Goal: Check status: Check status

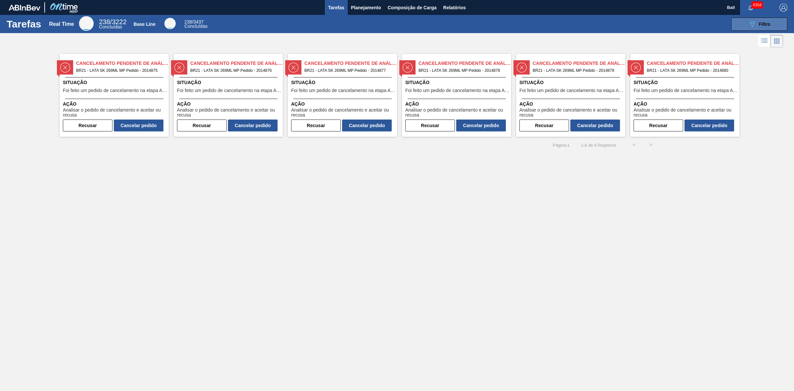
click at [747, 20] on button "089F7B8B-B2A5-4AFE-B5C0-19BA573D28AC Filtro" at bounding box center [759, 24] width 56 height 13
click at [740, 25] on button "089F7B8B-B2A5-4AFE-B5C0-19BA573D28AC Filtro" at bounding box center [759, 24] width 56 height 13
click at [144, 79] on span "Situação" at bounding box center [115, 82] width 104 height 7
click at [220, 67] on span "BR21 - LATA SK 269ML MP Pedido - 2014876" at bounding box center [233, 70] width 87 height 7
click at [462, 11] on span "Relatórios" at bounding box center [454, 8] width 22 height 8
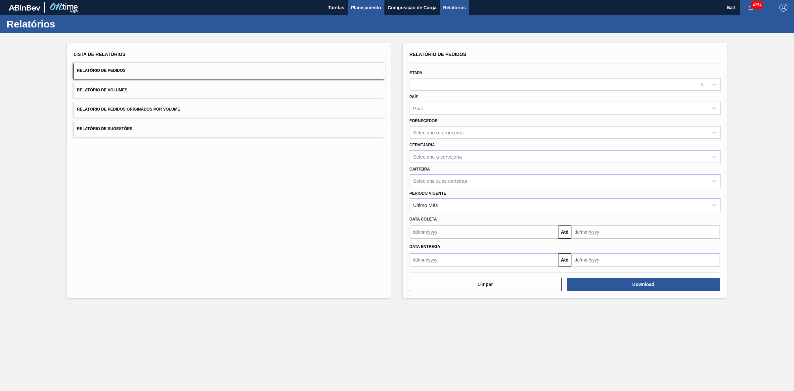
click at [363, 11] on span "Planejamento" at bounding box center [366, 8] width 30 height 8
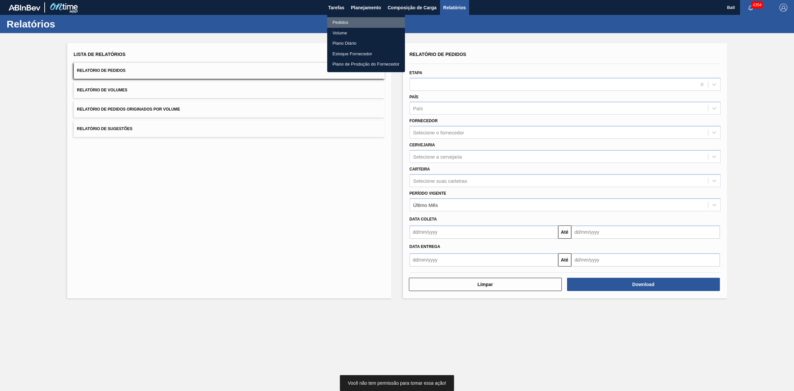
click at [365, 22] on li "Pedidos" at bounding box center [366, 22] width 78 height 11
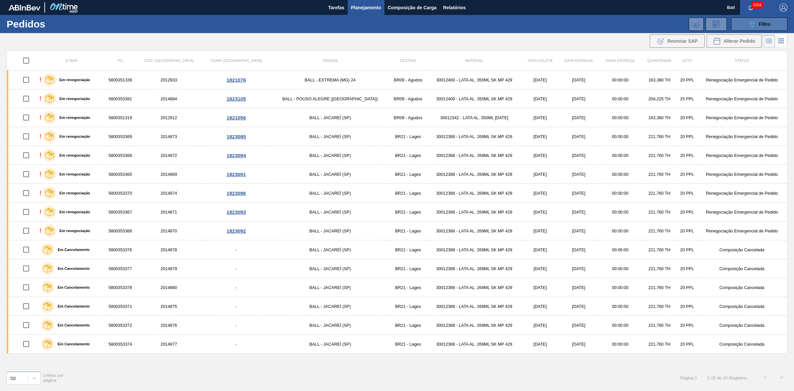
click at [754, 23] on icon at bounding box center [752, 25] width 5 height 6
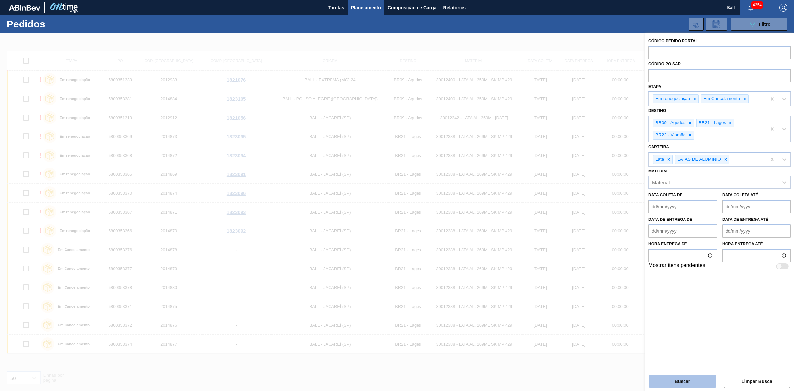
click at [686, 385] on button "Buscar" at bounding box center [682, 380] width 66 height 13
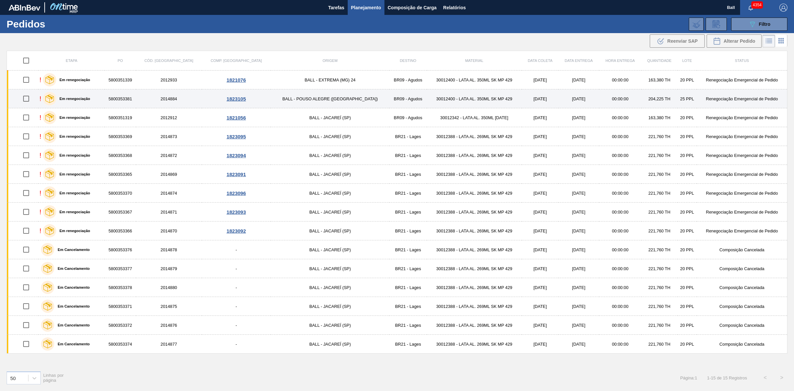
click at [204, 89] on table "Etapa PO Cód. Pedido Comp. Carga Origem Destino Material Data coleta Data entre…" at bounding box center [397, 202] width 781 height 303
click at [222, 93] on td "1823105" at bounding box center [236, 98] width 69 height 19
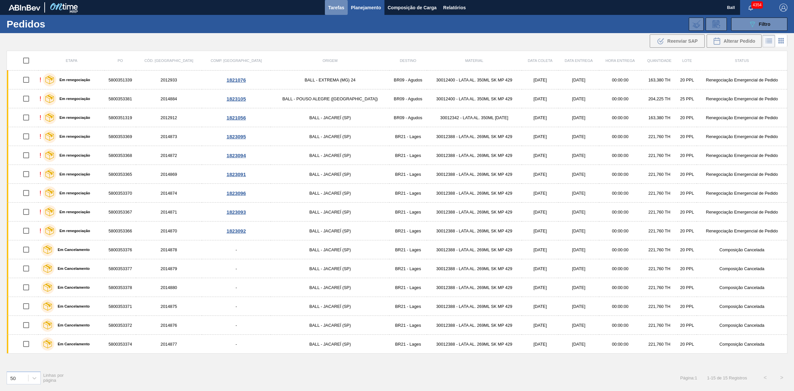
click at [338, 8] on span "Tarefas" at bounding box center [336, 8] width 16 height 8
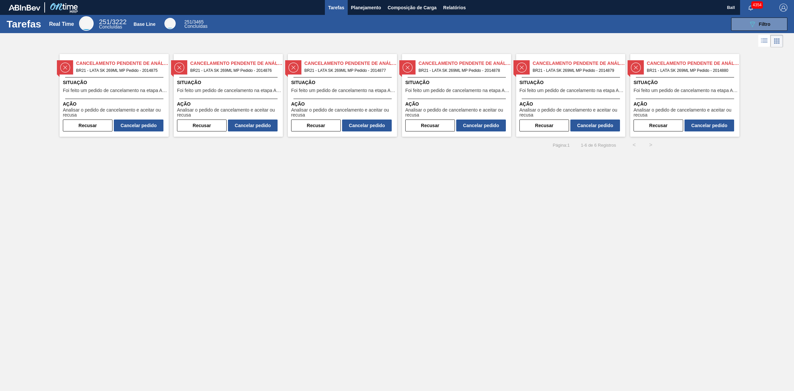
click at [766, 40] on icon at bounding box center [764, 41] width 8 height 8
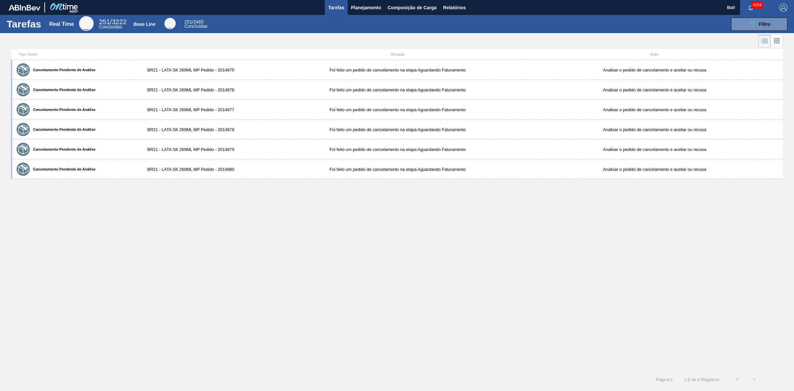
click at [778, 39] on icon at bounding box center [778, 38] width 1 height 1
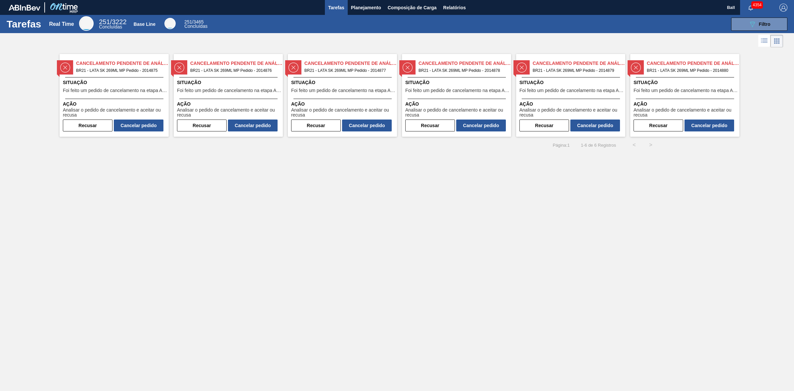
click at [767, 41] on icon at bounding box center [764, 41] width 8 height 8
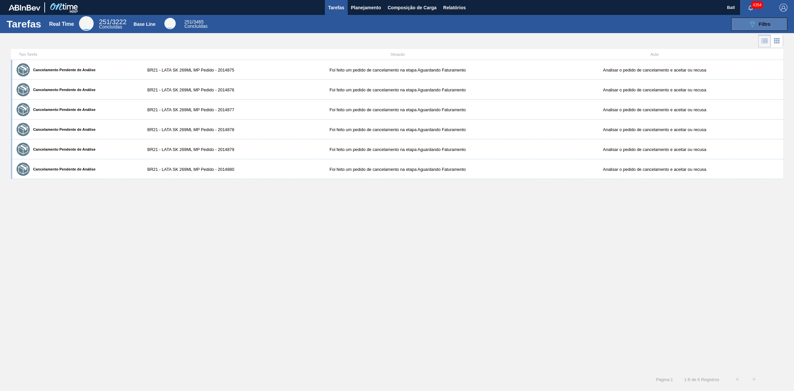
click at [753, 27] on icon "089F7B8B-B2A5-4AFE-B5C0-19BA573D28AC" at bounding box center [752, 24] width 8 height 8
click at [388, 240] on div "Cancelamento Pendente de Análise BR21 - LATA SK 269ML MP Pedido - 2014875 Foi f…" at bounding box center [397, 215] width 772 height 311
click at [455, 4] on span "Relatórios" at bounding box center [454, 8] width 22 height 8
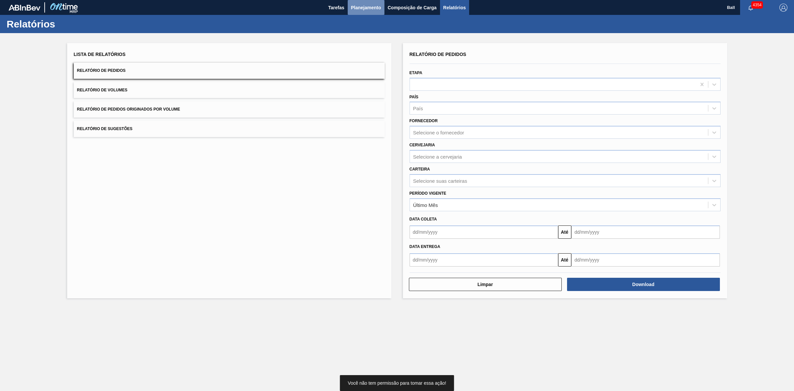
click at [376, 9] on span "Planejamento" at bounding box center [366, 8] width 30 height 8
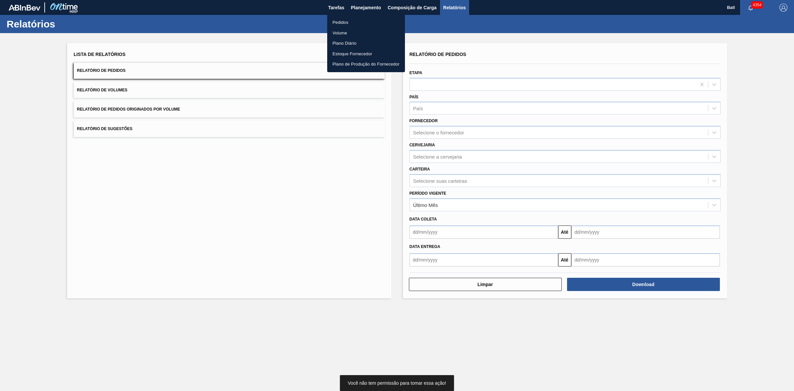
click at [350, 23] on li "Pedidos" at bounding box center [366, 22] width 78 height 11
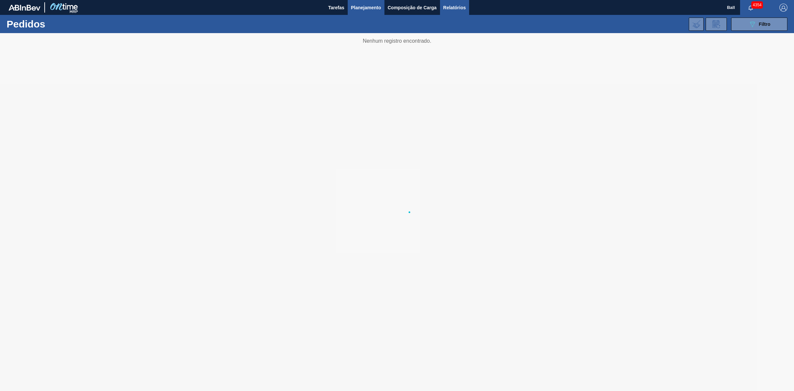
click at [463, 14] on button "Relatórios" at bounding box center [454, 7] width 29 height 15
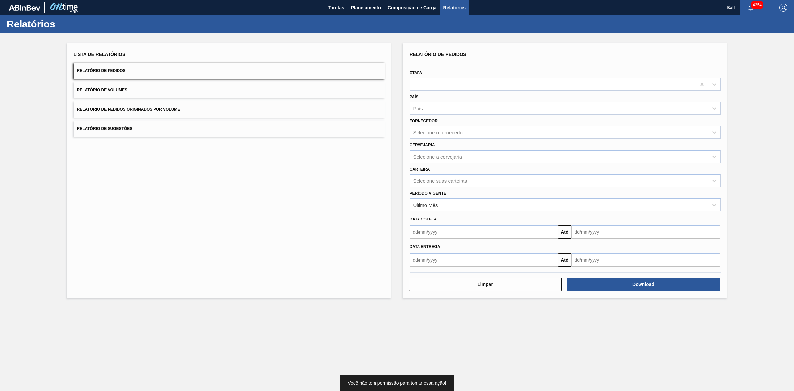
click at [454, 108] on div "País" at bounding box center [559, 109] width 298 height 10
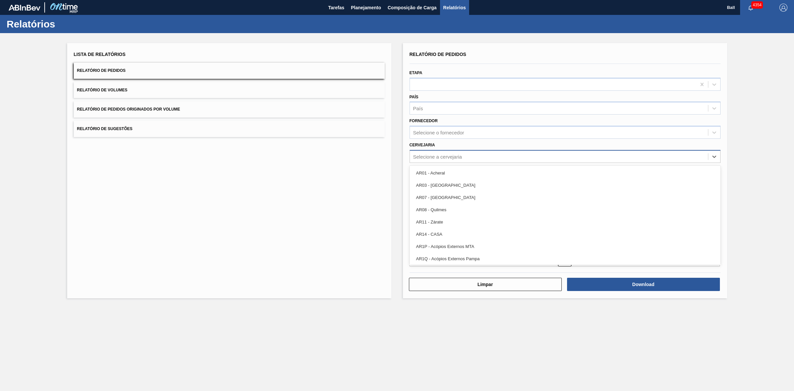
click at [434, 159] on div "Selecione a cervejaria" at bounding box center [559, 157] width 298 height 10
type input "lages"
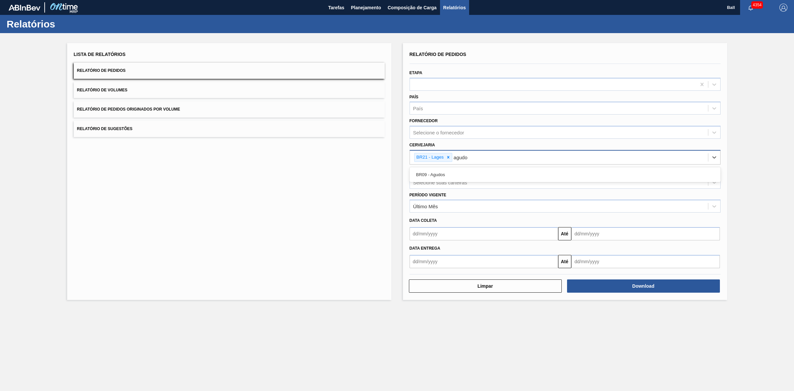
type input "agudos"
type input "j"
type input "via"
drag, startPoint x: 463, startPoint y: 193, endPoint x: 472, endPoint y: 183, distance: 13.6
click at [464, 192] on div "Período Vigente Último Mês" at bounding box center [565, 201] width 311 height 22
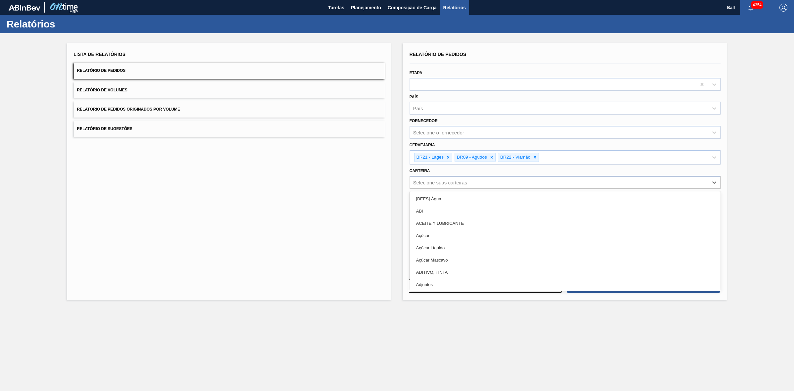
click at [472, 183] on div "Selecione suas carteiras" at bounding box center [559, 182] width 298 height 10
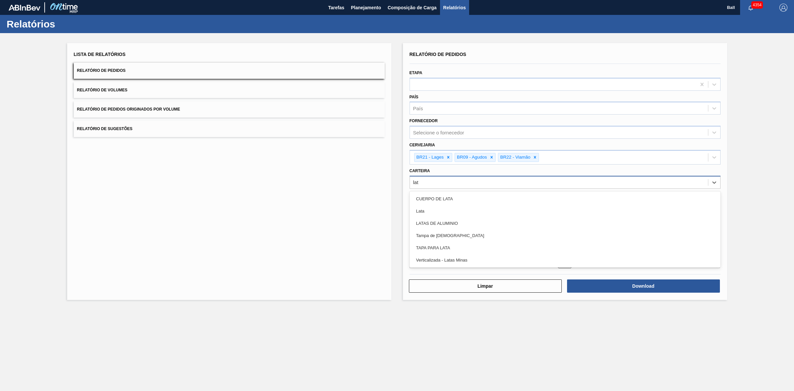
type input "lata"
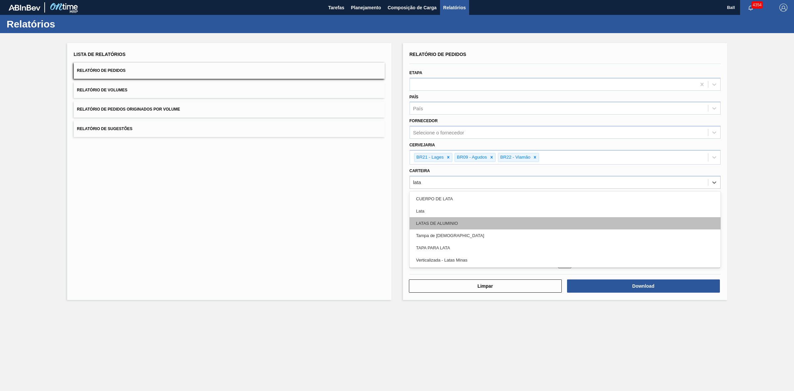
click at [486, 218] on div "LATAS DE ALUMINIO" at bounding box center [565, 223] width 311 height 12
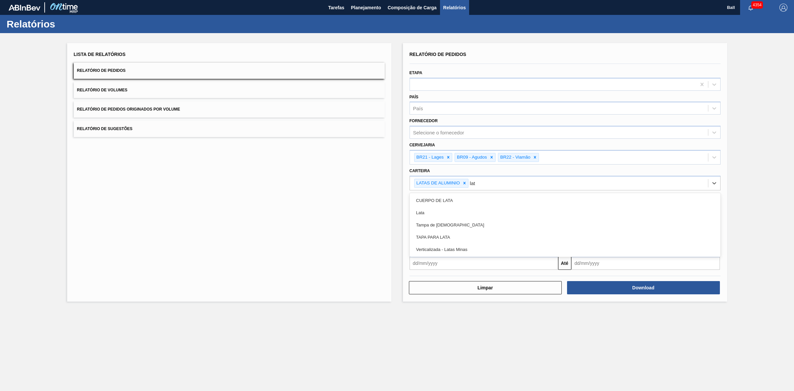
type input "lata"
click at [485, 212] on div "Lata" at bounding box center [565, 212] width 311 height 12
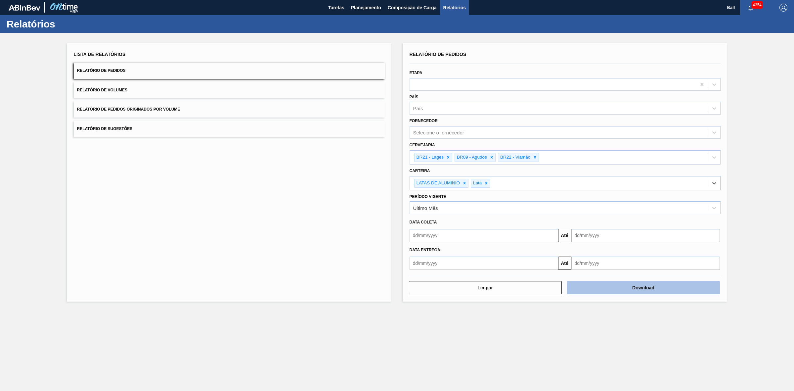
click at [672, 289] on button "Download" at bounding box center [643, 287] width 153 height 13
click at [598, 189] on div "LATAS DE ALUMINIO Lata" at bounding box center [559, 183] width 298 height 14
click at [342, 316] on main "Tarefas Planejamento Composição de Carga Relatórios Ball 4354 Marcar todas como…" at bounding box center [397, 195] width 794 height 391
drag, startPoint x: 567, startPoint y: 363, endPoint x: 543, endPoint y: 363, distance: 24.5
click at [567, 363] on main "Tarefas Planejamento Composição de Carga Relatórios Ball 4354 Marcar todas como…" at bounding box center [397, 195] width 794 height 391
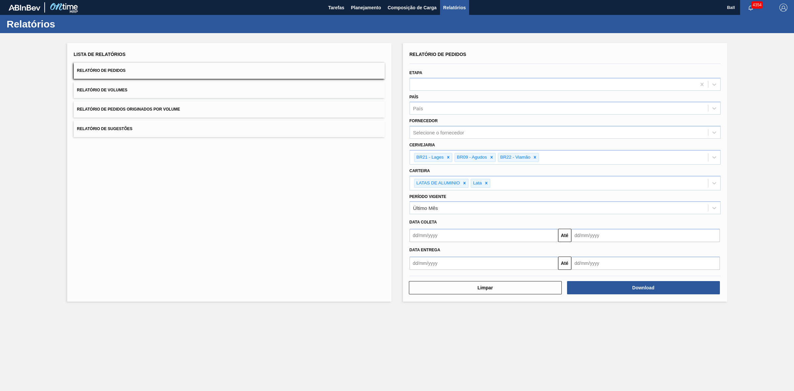
click at [369, 377] on main "Tarefas Planejamento Composição de Carga Relatórios Ball 4354 Marcar todas como…" at bounding box center [397, 195] width 794 height 391
click at [138, 69] on button "Relatório de Pedidos" at bounding box center [229, 71] width 311 height 16
click at [329, 11] on span "Tarefas" at bounding box center [336, 8] width 16 height 8
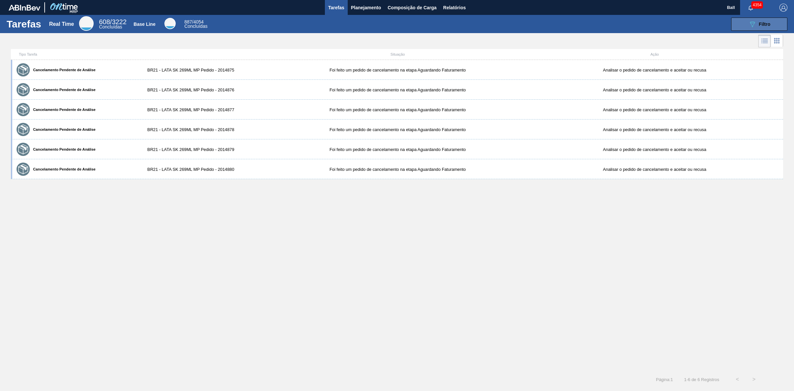
click at [740, 24] on button "089F7B8B-B2A5-4AFE-B5C0-19BA573D28AC Filtro" at bounding box center [759, 24] width 56 height 13
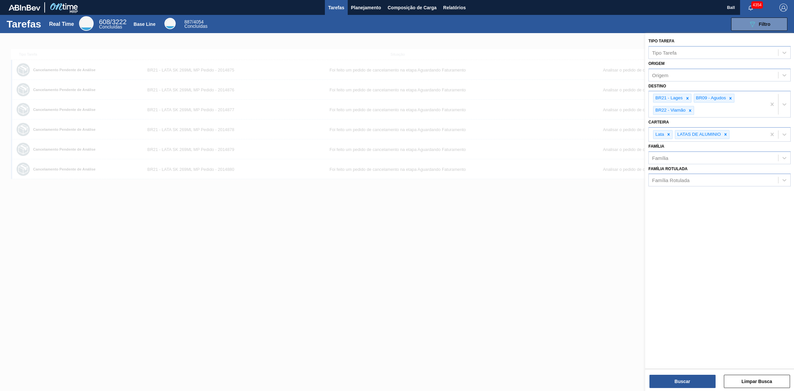
click at [515, 265] on div at bounding box center [397, 228] width 794 height 391
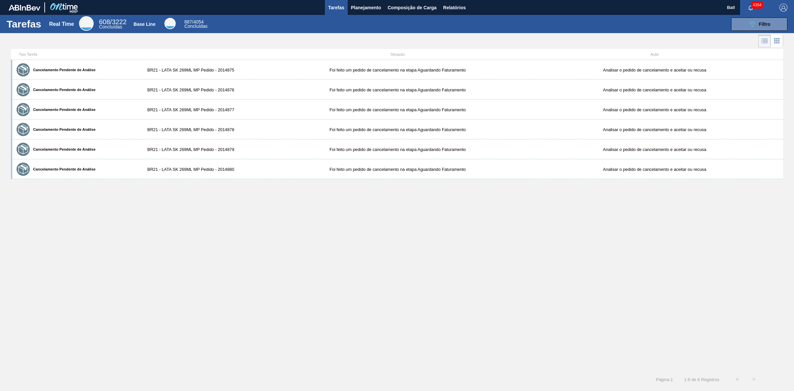
click at [763, 40] on icon at bounding box center [764, 41] width 8 height 8
click at [773, 40] on icon at bounding box center [777, 41] width 8 height 8
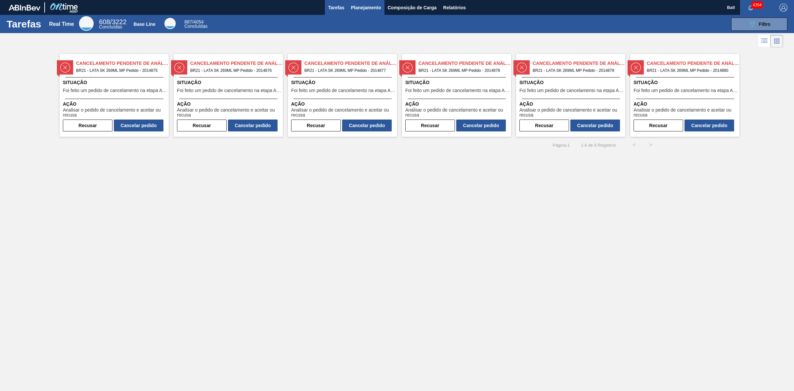
click at [358, 5] on span "Planejamento" at bounding box center [366, 8] width 30 height 8
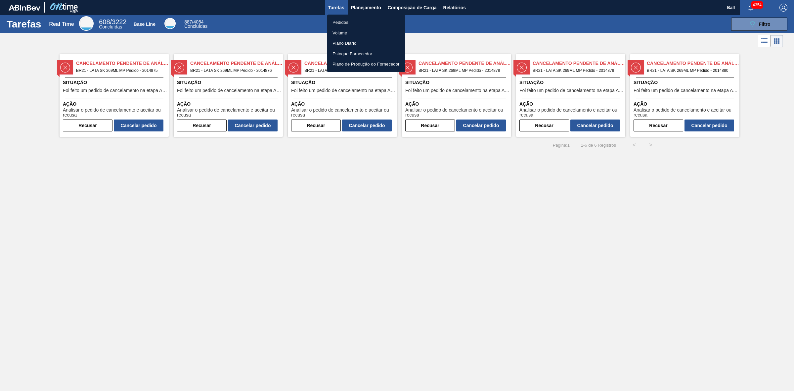
click at [455, 15] on div at bounding box center [397, 195] width 794 height 391
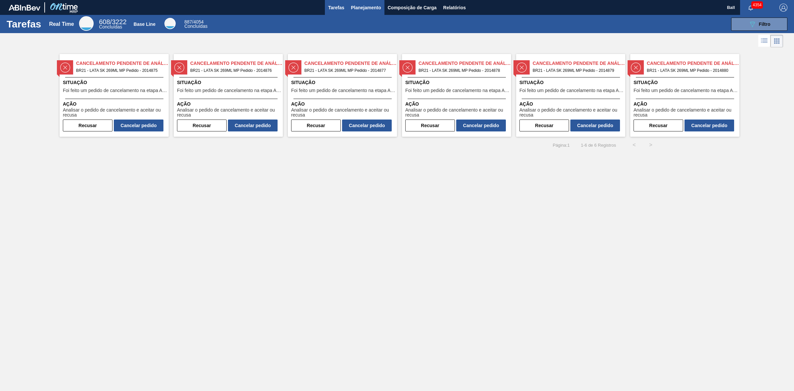
click at [374, 1] on button "Planejamento" at bounding box center [366, 7] width 37 height 15
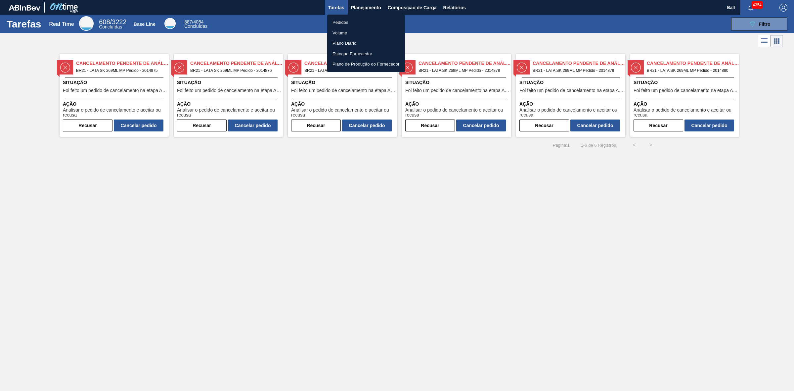
click at [485, 30] on div at bounding box center [397, 195] width 794 height 391
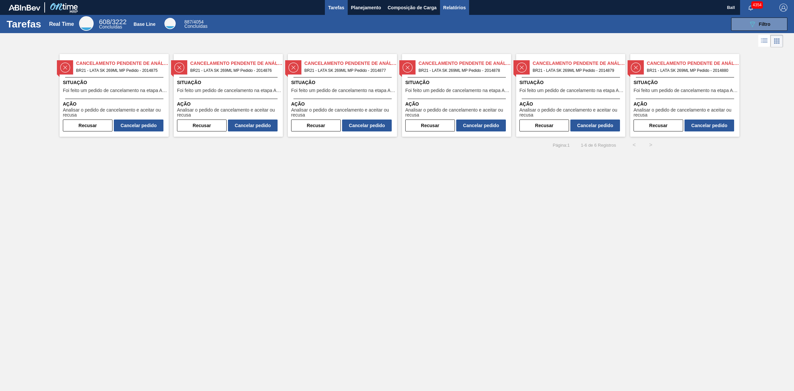
click at [458, 5] on span "Relatórios" at bounding box center [454, 8] width 22 height 8
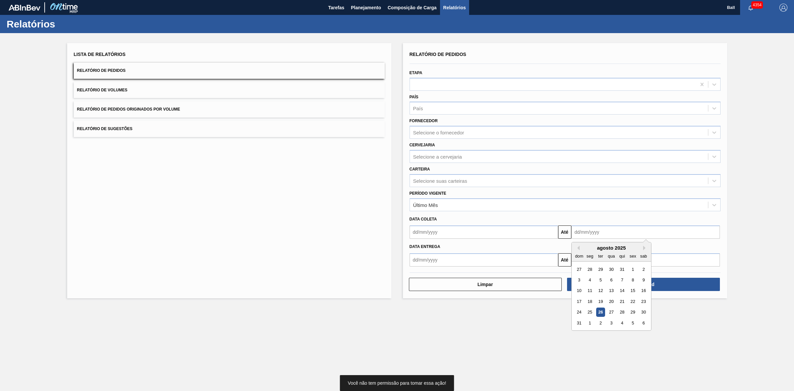
click at [591, 232] on input "text" at bounding box center [645, 231] width 149 height 13
drag, startPoint x: 541, startPoint y: 148, endPoint x: 511, endPoint y: 147, distance: 30.1
click at [541, 148] on div "Cervejaria Selecione a cervejaria" at bounding box center [565, 151] width 311 height 22
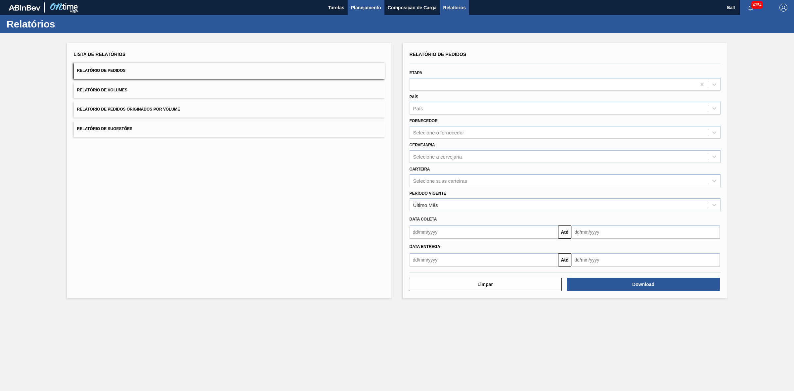
click at [363, 8] on span "Planejamento" at bounding box center [366, 8] width 30 height 8
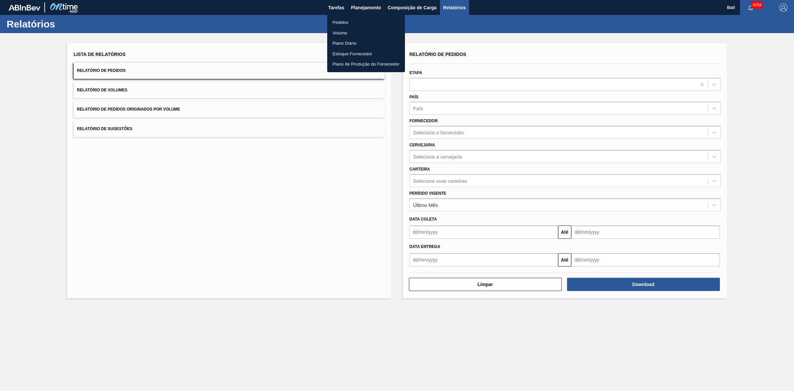
click at [349, 18] on li "Pedidos" at bounding box center [366, 22] width 78 height 11
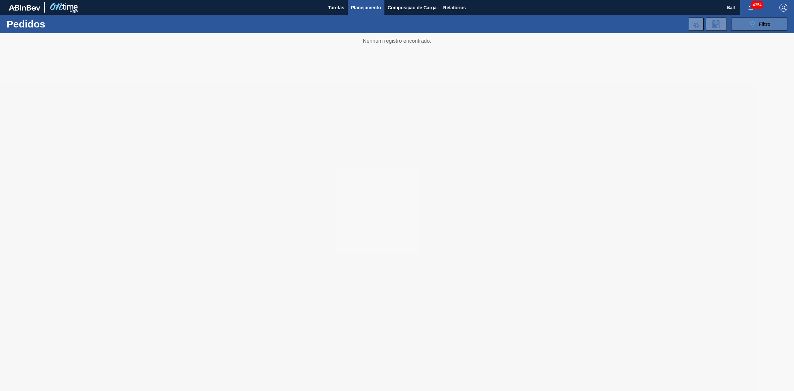
click at [755, 26] on icon "089F7B8B-B2A5-4AFE-B5C0-19BA573D28AC" at bounding box center [752, 24] width 8 height 8
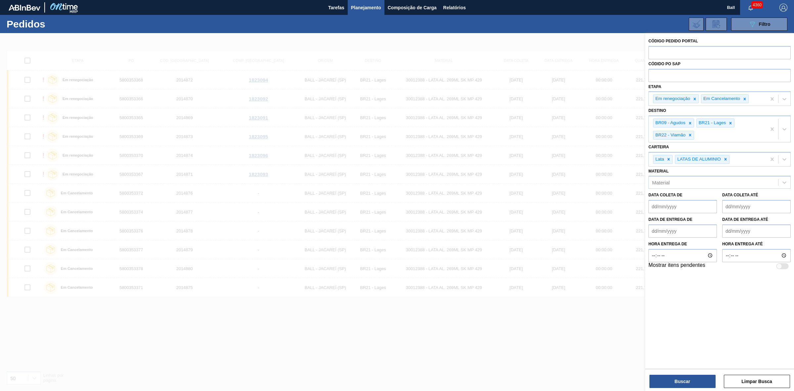
click at [672, 328] on div "Código Pedido Portal Códido PO SAP Etapa Em renegociação Em Cancelamento Destin…" at bounding box center [719, 200] width 149 height 334
click at [429, 340] on div at bounding box center [397, 228] width 794 height 391
